Goal: Task Accomplishment & Management: Manage account settings

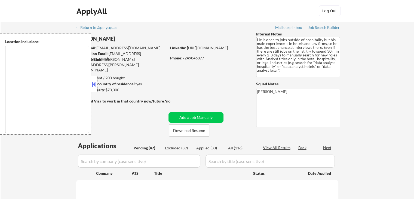
select select ""pending""
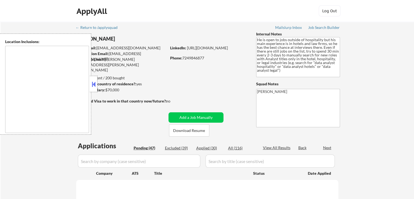
select select ""pending""
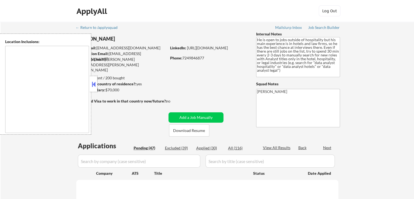
select select ""pending""
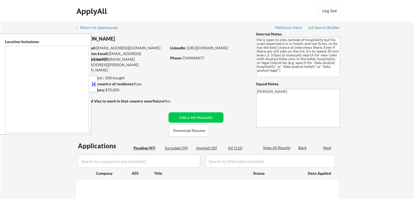
select select ""pending""
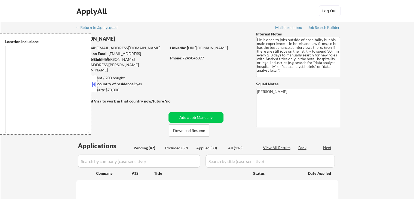
select select ""pending""
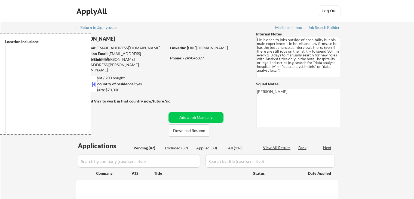
select select ""pending""
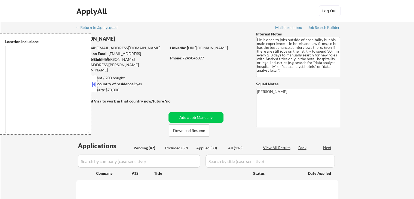
select select ""pending""
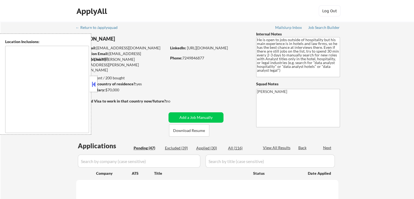
select select ""pending""
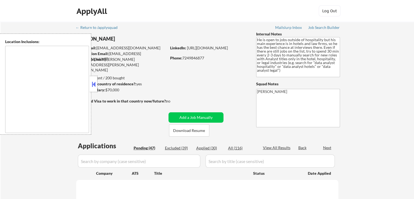
select select ""pending""
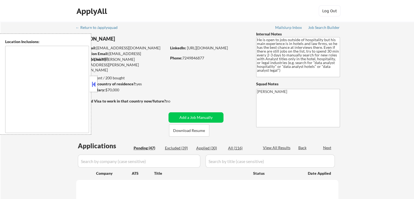
select select ""pending""
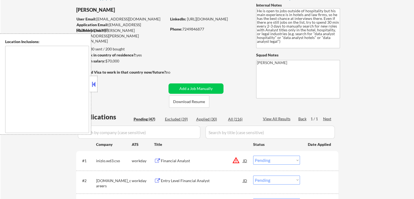
scroll to position [54, 0]
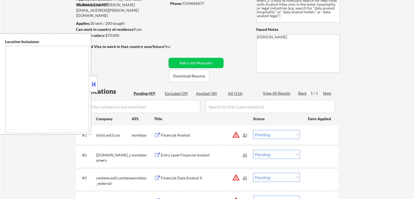
click at [156, 135] on button at bounding box center [157, 135] width 7 height 5
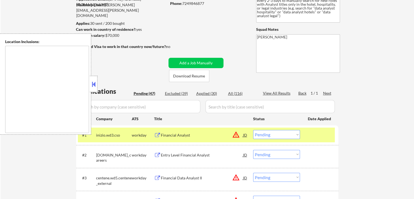
click at [282, 131] on select "Choose an option... Pending Applied Excluded (Questions) Excluded (Expired) Exc…" at bounding box center [276, 134] width 47 height 9
select select ""excluded__location_""
click at [253, 130] on select "Choose an option... Pending Applied Excluded (Questions) Excluded (Expired) Exc…" at bounding box center [276, 134] width 47 height 9
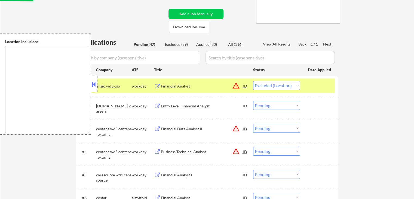
scroll to position [109, 0]
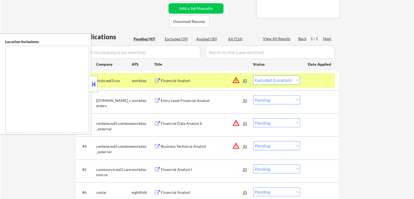
click at [158, 81] on button at bounding box center [157, 80] width 7 height 5
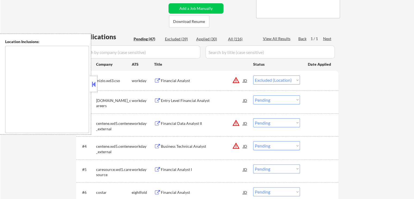
click at [157, 81] on button at bounding box center [157, 80] width 7 height 5
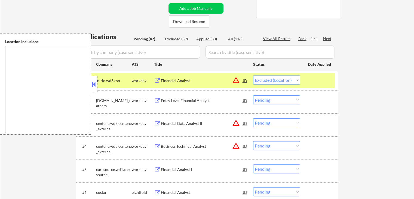
drag, startPoint x: 275, startPoint y: 80, endPoint x: 275, endPoint y: 84, distance: 4.1
click at [275, 81] on select "Choose an option... Pending Applied Excluded (Questions) Excluded (Expired) Exc…" at bounding box center [276, 79] width 47 height 9
click at [253, 75] on select "Choose an option... Pending Applied Excluded (Questions) Excluded (Expired) Exc…" at bounding box center [276, 79] width 47 height 9
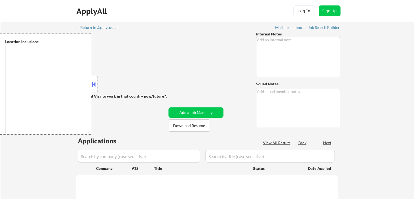
scroll to position [109, 0]
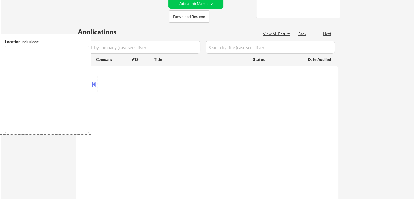
type textarea "He is open to jobs outside of hospitality but his main experience is in hotels …"
type textarea "[PERSON_NAME]"
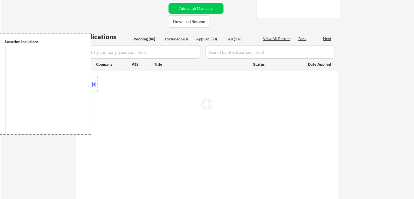
type textarea "Arlington, VA Alexandria, VA Silver Spring, MD Bethesda, MD Hyattsville, MD Col…"
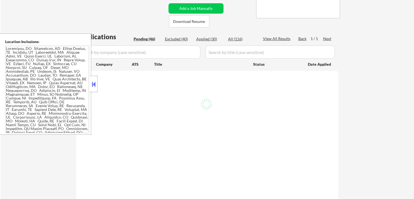
select select ""pending""
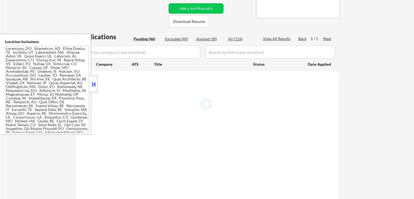
select select ""pending""
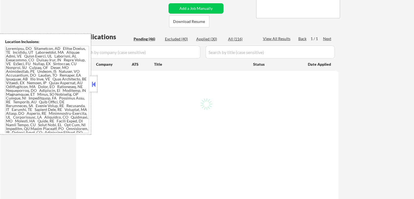
select select ""pending""
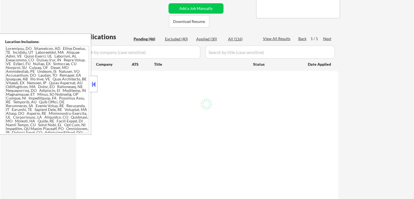
select select ""pending""
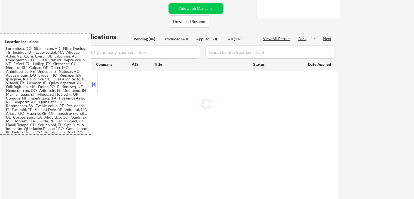
select select ""pending""
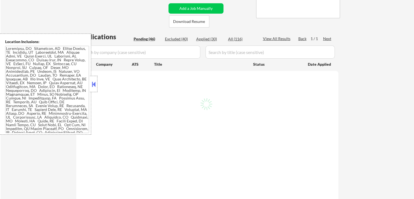
select select ""pending""
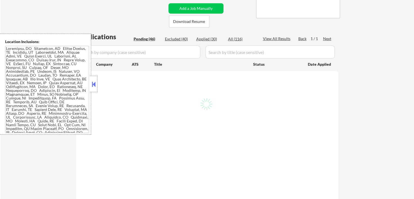
select select ""pending""
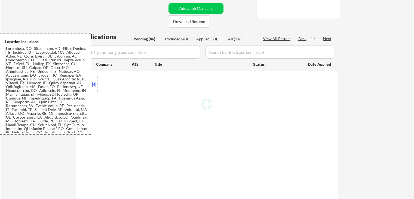
select select ""pending""
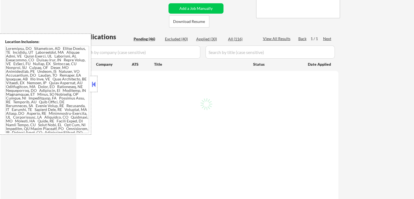
select select ""pending""
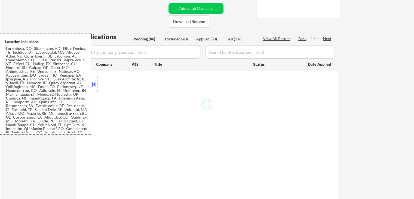
select select ""pending""
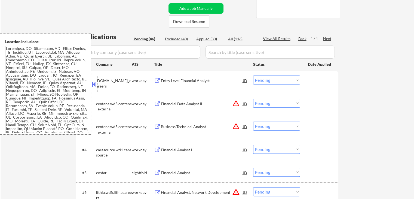
click at [156, 81] on button at bounding box center [157, 80] width 7 height 5
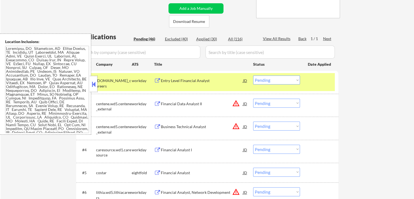
drag, startPoint x: 272, startPoint y: 81, endPoint x: 272, endPoint y: 84, distance: 3.0
click at [272, 81] on select "Choose an option... Pending Applied Excluded (Questions) Excluded (Expired) Exc…" at bounding box center [276, 79] width 47 height 9
click at [253, 75] on select "Choose an option... Pending Applied Excluded (Questions) Excluded (Expired) Exc…" at bounding box center [276, 79] width 47 height 9
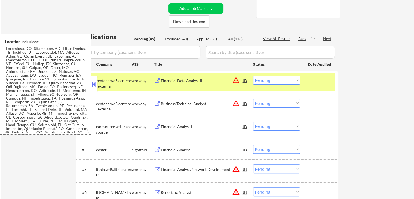
click at [155, 80] on button at bounding box center [157, 80] width 7 height 5
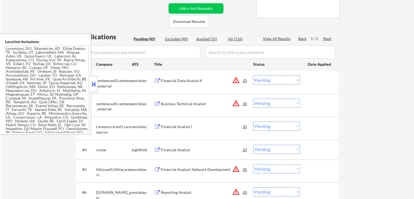
click at [287, 83] on select "Choose an option... Pending Applied Excluded (Questions) Excluded (Expired) Exc…" at bounding box center [276, 79] width 47 height 9
click at [253, 75] on select "Choose an option... Pending Applied Excluded (Questions) Excluded (Expired) Exc…" at bounding box center [276, 79] width 47 height 9
click at [159, 105] on button at bounding box center [157, 103] width 7 height 5
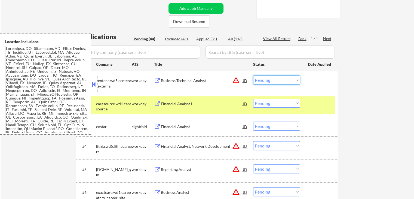
click at [273, 80] on select "Choose an option... Pending Applied Excluded (Questions) Excluded (Expired) Exc…" at bounding box center [276, 79] width 47 height 9
click at [278, 80] on select "Choose an option... Pending Applied Excluded (Questions) Excluded (Expired) Exc…" at bounding box center [276, 79] width 47 height 9
click at [253, 75] on select "Choose an option... Pending Applied Excluded (Questions) Excluded (Expired) Exc…" at bounding box center [276, 79] width 47 height 9
click at [159, 103] on button at bounding box center [157, 103] width 7 height 5
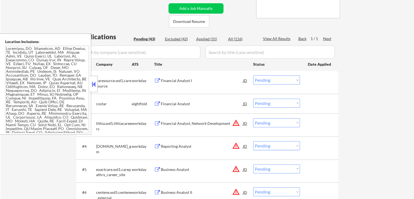
click at [159, 80] on button at bounding box center [157, 80] width 7 height 5
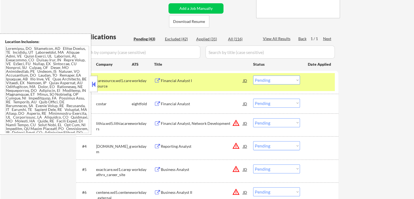
click at [286, 81] on select "Choose an option... Pending Applied Excluded (Questions) Excluded (Expired) Exc…" at bounding box center [276, 79] width 47 height 9
click at [253, 75] on select "Choose an option... Pending Applied Excluded (Questions) Excluded (Expired) Exc…" at bounding box center [276, 79] width 47 height 9
click at [157, 103] on button at bounding box center [157, 103] width 7 height 5
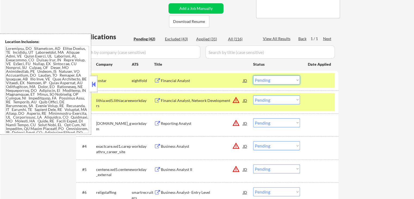
click at [279, 83] on select "Choose an option... Pending Applied Excluded (Questions) Excluded (Expired) Exc…" at bounding box center [276, 79] width 47 height 9
click at [253, 75] on select "Choose an option... Pending Applied Excluded (Questions) Excluded (Expired) Exc…" at bounding box center [276, 79] width 47 height 9
click at [158, 99] on button at bounding box center [157, 100] width 7 height 5
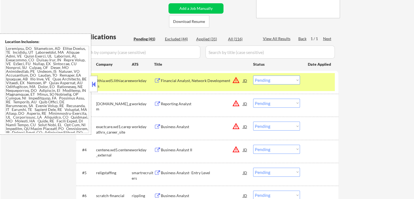
click at [281, 81] on select "Choose an option... Pending Applied Excluded (Questions) Excluded (Expired) Exc…" at bounding box center [276, 79] width 47 height 9
click at [253, 75] on select "Choose an option... Pending Applied Excluded (Questions) Excluded (Expired) Exc…" at bounding box center [276, 79] width 47 height 9
click at [158, 102] on button at bounding box center [157, 103] width 7 height 5
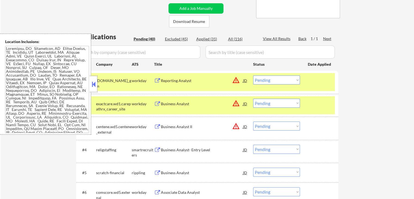
click at [275, 78] on select "Choose an option... Pending Applied Excluded (Questions) Excluded (Expired) Exc…" at bounding box center [276, 79] width 47 height 9
click at [253, 75] on select "Choose an option... Pending Applied Excluded (Questions) Excluded (Expired) Exc…" at bounding box center [276, 79] width 47 height 9
click at [159, 102] on button at bounding box center [157, 103] width 7 height 5
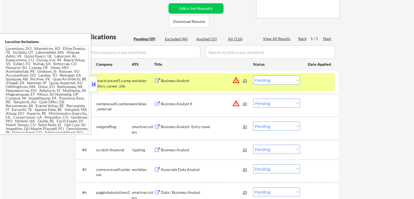
click at [275, 82] on select "Choose an option... Pending Applied Excluded (Questions) Excluded (Expired) Exc…" at bounding box center [276, 79] width 47 height 9
click at [253, 75] on select "Choose an option... Pending Applied Excluded (Questions) Excluded (Expired) Exc…" at bounding box center [276, 79] width 47 height 9
click at [159, 104] on button at bounding box center [157, 103] width 7 height 5
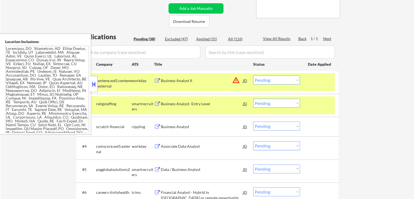
click at [257, 81] on select "Choose an option... Pending Applied Excluded (Questions) Excluded (Expired) Exc…" at bounding box center [276, 79] width 47 height 9
click at [253, 75] on select "Choose an option... Pending Applied Excluded (Questions) Excluded (Expired) Exc…" at bounding box center [276, 79] width 47 height 9
click at [157, 103] on button at bounding box center [157, 103] width 7 height 5
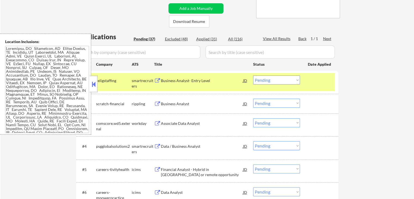
click at [271, 81] on select "Choose an option... Pending Applied Excluded (Questions) Excluded (Expired) Exc…" at bounding box center [276, 79] width 47 height 9
click at [253, 75] on select "Choose an option... Pending Applied Excluded (Questions) Excluded (Expired) Exc…" at bounding box center [276, 79] width 47 height 9
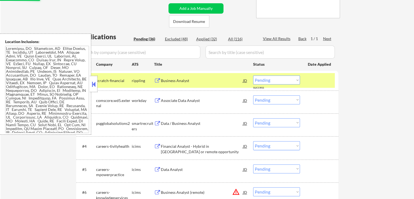
click at [159, 80] on button at bounding box center [157, 80] width 7 height 5
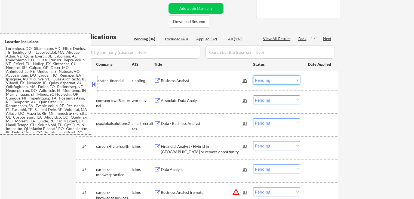
click at [276, 83] on select "Choose an option... Pending Applied Excluded (Questions) Excluded (Expired) Exc…" at bounding box center [276, 79] width 47 height 9
click at [253, 75] on select "Choose an option... Pending Applied Excluded (Questions) Excluded (Expired) Exc…" at bounding box center [276, 79] width 47 height 9
click at [159, 99] on button at bounding box center [157, 100] width 7 height 5
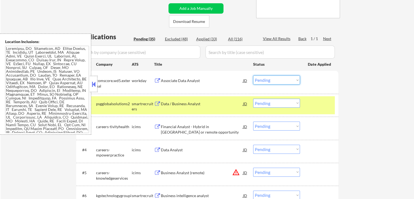
click at [276, 79] on select "Choose an option... Pending Applied Excluded (Questions) Excluded (Expired) Exc…" at bounding box center [276, 79] width 47 height 9
click at [253, 75] on select "Choose an option... Pending Applied Excluded (Questions) Excluded (Expired) Exc…" at bounding box center [276, 79] width 47 height 9
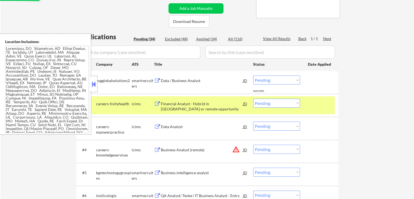
click at [155, 80] on button at bounding box center [157, 80] width 7 height 5
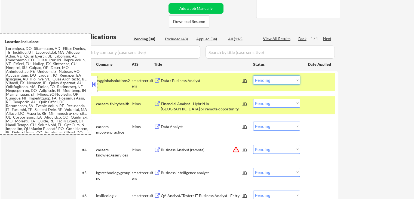
click at [270, 82] on select "Choose an option... Pending Applied Excluded (Questions) Excluded (Expired) Exc…" at bounding box center [276, 79] width 47 height 9
click at [253, 75] on select "Choose an option... Pending Applied Excluded (Questions) Excluded (Expired) Exc…" at bounding box center [276, 79] width 47 height 9
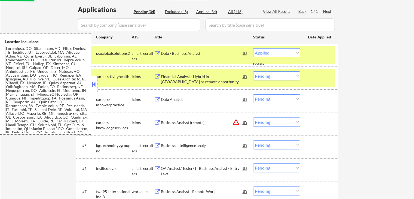
select select ""pending""
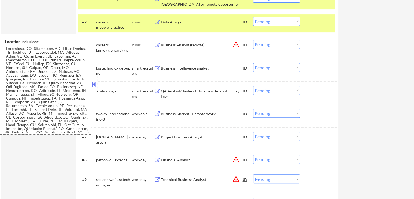
scroll to position [218, 0]
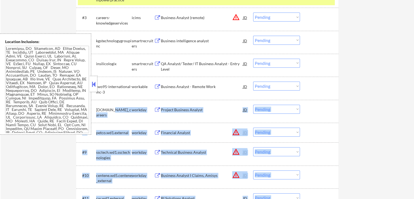
drag, startPoint x: 93, startPoint y: 106, endPoint x: 125, endPoint y: 107, distance: 31.3
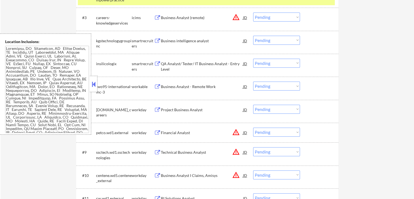
click at [157, 87] on button at bounding box center [157, 86] width 7 height 5
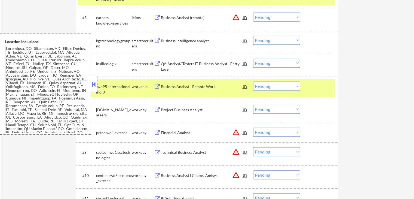
click at [266, 90] on select "Choose an option... Pending Applied Excluded (Questions) Excluded (Expired) Exc…" at bounding box center [276, 85] width 47 height 9
click at [253, 81] on select "Choose an option... Pending Applied Excluded (Questions) Excluded (Expired) Exc…" at bounding box center [276, 85] width 47 height 9
click at [156, 109] on button at bounding box center [157, 109] width 7 height 5
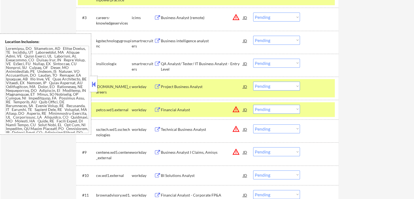
click at [277, 88] on select "Choose an option... Pending Applied Excluded (Questions) Excluded (Expired) Exc…" at bounding box center [276, 85] width 47 height 9
click at [253, 81] on select "Choose an option... Pending Applied Excluded (Questions) Excluded (Expired) Exc…" at bounding box center [276, 85] width 47 height 9
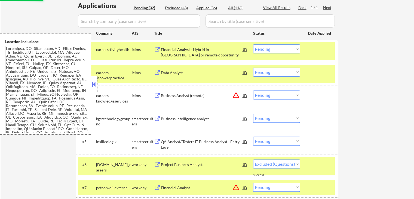
select select ""pending""
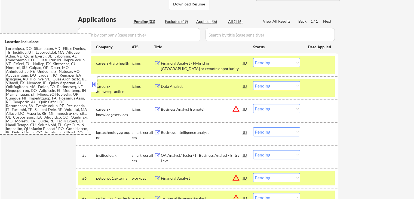
scroll to position [136, 0]
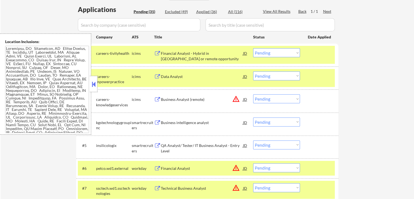
click at [155, 121] on button at bounding box center [157, 122] width 7 height 5
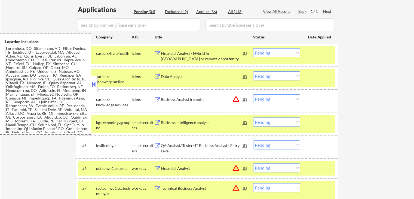
click at [201, 13] on div "Applied (36)" at bounding box center [209, 11] width 27 height 5
select select ""applied""
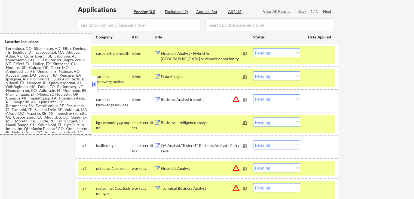
select select ""applied""
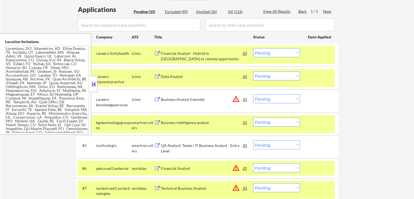
select select ""applied""
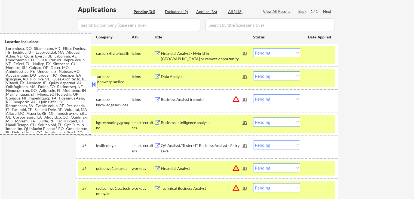
select select ""applied""
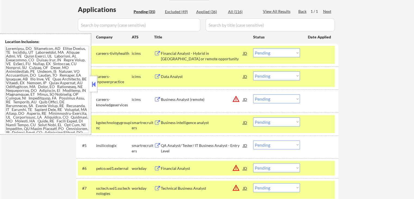
select select ""applied""
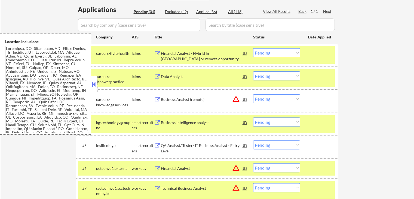
select select ""applied""
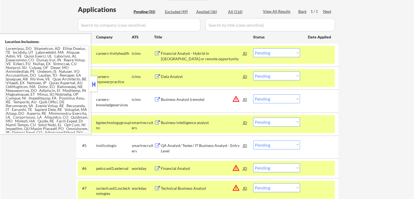
select select ""applied""
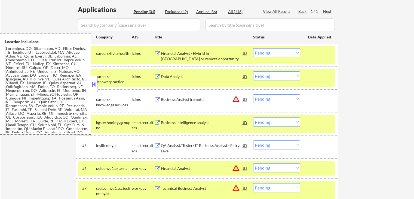
select select ""applied""
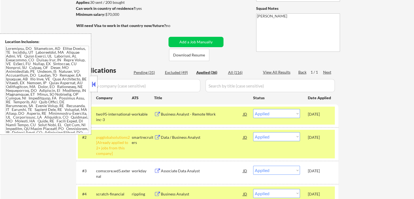
scroll to position [103, 0]
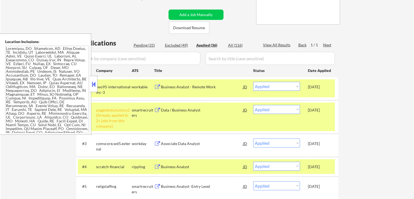
click at [143, 45] on div "Pending (31)" at bounding box center [147, 44] width 27 height 5
select select ""pending""
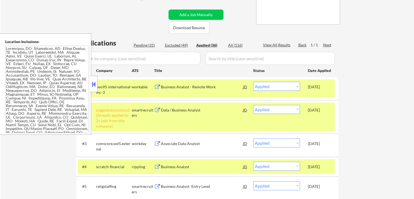
select select ""pending""
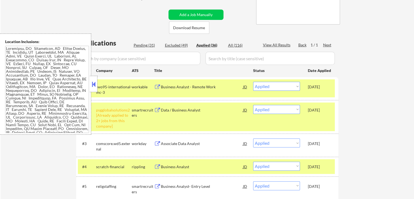
select select ""pending""
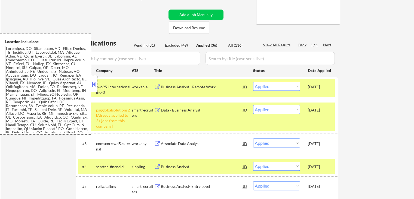
select select ""pending""
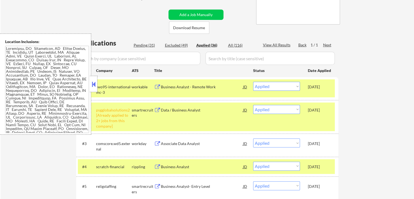
select select ""pending""
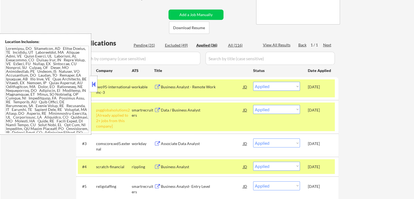
select select ""pending""
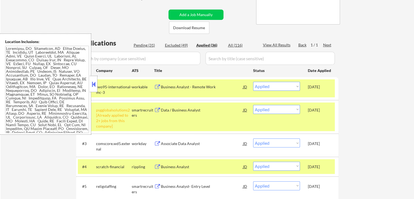
select select ""pending""
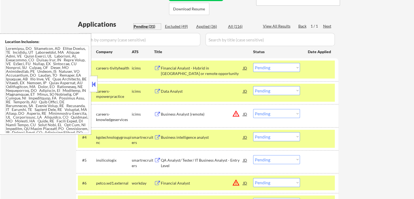
scroll to position [130, 0]
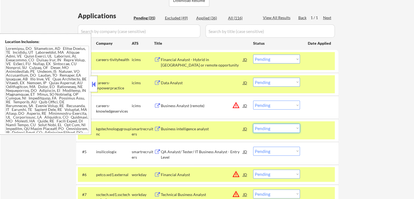
click at [269, 126] on select "Choose an option... Pending Applied Excluded (Questions) Excluded (Expired) Exc…" at bounding box center [276, 128] width 47 height 9
click at [253, 124] on select "Choose an option... Pending Applied Excluded (Questions) Excluded (Expired) Exc…" at bounding box center [276, 128] width 47 height 9
click at [159, 151] on button at bounding box center [157, 151] width 7 height 5
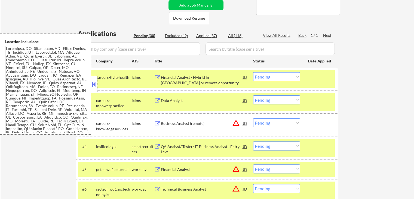
scroll to position [103, 0]
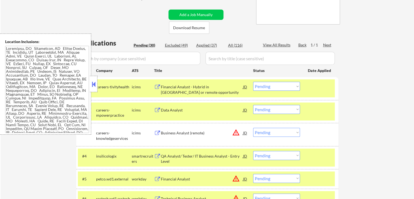
click at [270, 155] on select "Choose an option... Pending Applied Excluded (Questions) Excluded (Expired) Exc…" at bounding box center [276, 155] width 47 height 9
click at [253, 151] on select "Choose an option... Pending Applied Excluded (Questions) Excluded (Expired) Exc…" at bounding box center [276, 155] width 47 height 9
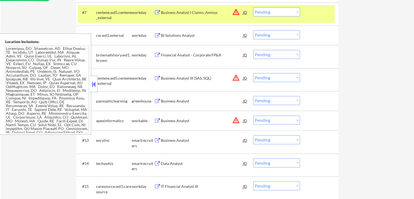
select select ""pending""
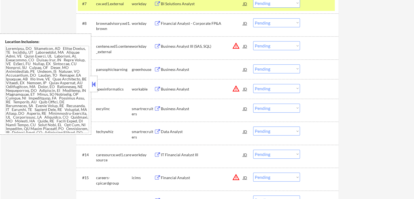
click at [157, 108] on button at bounding box center [157, 108] width 7 height 5
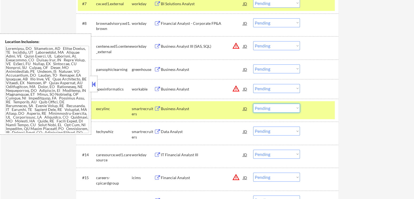
click at [278, 108] on select "Choose an option... Pending Applied Excluded (Questions) Excluded (Expired) Exc…" at bounding box center [276, 108] width 47 height 9
click at [253, 104] on select "Choose an option... Pending Applied Excluded (Questions) Excluded (Expired) Exc…" at bounding box center [276, 108] width 47 height 9
click at [157, 132] on button at bounding box center [157, 131] width 7 height 5
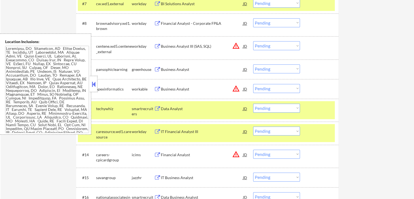
click at [271, 108] on select "Choose an option... Pending Applied Excluded (Questions) Excluded (Expired) Exc…" at bounding box center [276, 108] width 47 height 9
click at [253, 104] on select "Choose an option... Pending Applied Excluded (Questions) Excluded (Expired) Exc…" at bounding box center [276, 108] width 47 height 9
select select ""pending""
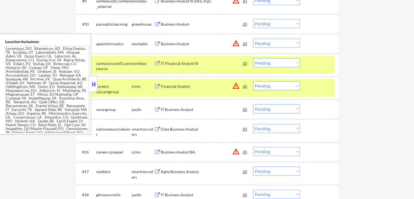
scroll to position [375, 0]
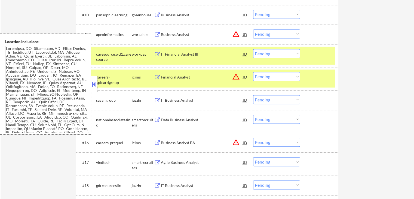
click at [157, 118] on button at bounding box center [157, 119] width 7 height 5
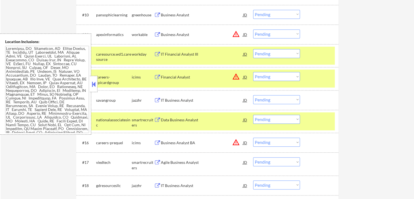
click at [271, 121] on select "Choose an option... Pending Applied Excluded (Questions) Excluded (Expired) Exc…" at bounding box center [276, 119] width 47 height 9
click at [253, 115] on select "Choose an option... Pending Applied Excluded (Questions) Excluded (Expired) Exc…" at bounding box center [276, 119] width 47 height 9
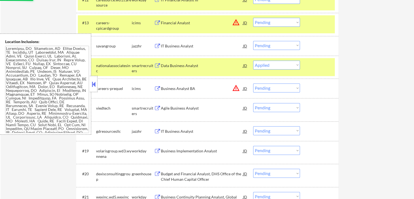
scroll to position [430, 0]
select select ""pending""
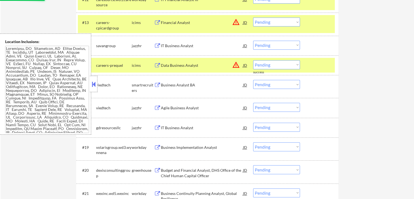
click at [157, 107] on button at bounding box center [157, 107] width 7 height 5
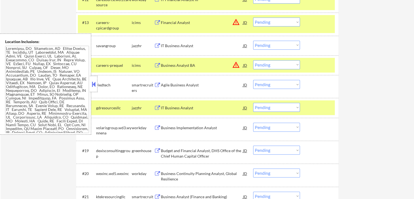
click at [156, 84] on button at bounding box center [157, 85] width 7 height 5
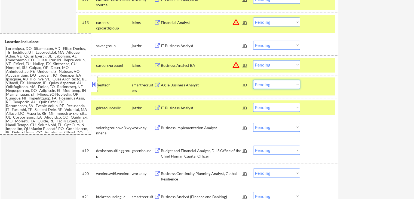
drag, startPoint x: 267, startPoint y: 81, endPoint x: 267, endPoint y: 88, distance: 7.4
click at [267, 81] on select "Choose an option... Pending Applied Excluded (Questions) Excluded (Expired) Exc…" at bounding box center [276, 84] width 47 height 9
click at [253, 80] on select "Choose an option... Pending Applied Excluded (Questions) Excluded (Expired) Exc…" at bounding box center [276, 84] width 47 height 9
select select ""pending""
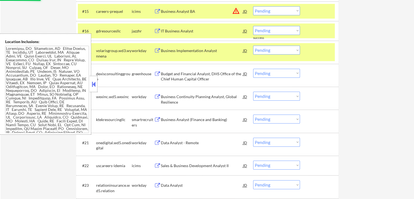
scroll to position [484, 0]
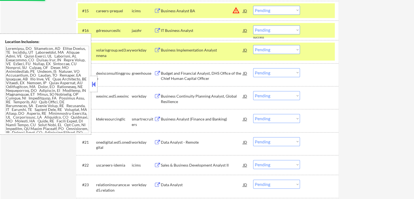
click at [158, 116] on div "Business Analyst (Finance and Banking) JD warning_amber" at bounding box center [201, 119] width 94 height 10
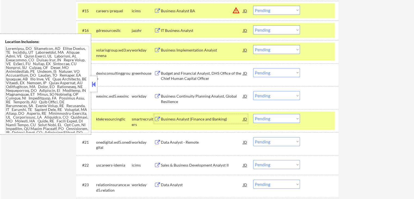
drag, startPoint x: 274, startPoint y: 119, endPoint x: 275, endPoint y: 122, distance: 3.0
click at [275, 119] on select "Choose an option... Pending Applied Excluded (Questions) Excluded (Expired) Exc…" at bounding box center [276, 118] width 47 height 9
click at [253, 114] on select "Choose an option... Pending Applied Excluded (Questions) Excluded (Expired) Exc…" at bounding box center [276, 118] width 47 height 9
select select ""pending""
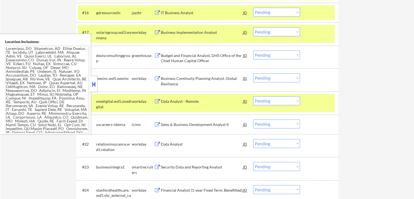
scroll to position [511, 0]
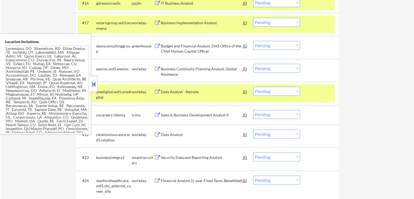
click at [157, 157] on button at bounding box center [157, 157] width 7 height 5
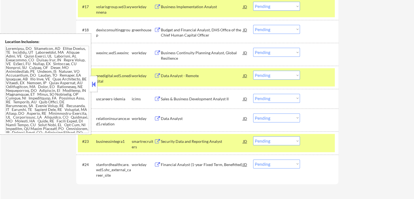
scroll to position [566, 0]
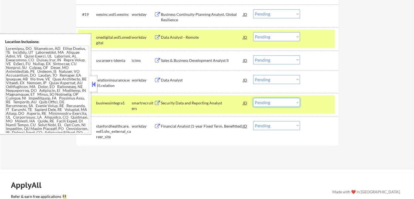
click at [279, 104] on select "Choose an option... Pending Applied Excluded (Questions) Excluded (Expired) Exc…" at bounding box center [276, 102] width 47 height 9
click at [253, 98] on select "Choose an option... Pending Applied Excluded (Questions) Excluded (Expired) Exc…" at bounding box center [276, 102] width 47 height 9
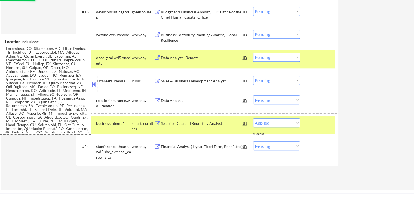
scroll to position [511, 0]
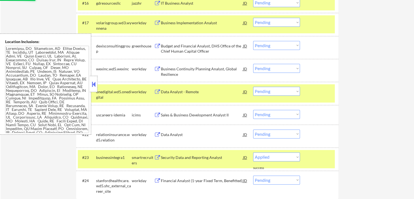
select select ""pending""
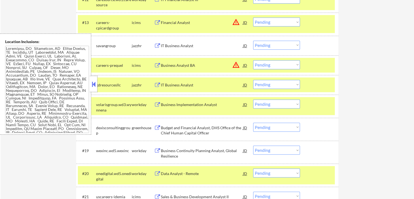
scroll to position [457, 0]
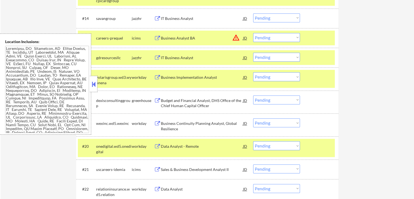
click at [157, 99] on button at bounding box center [157, 100] width 7 height 5
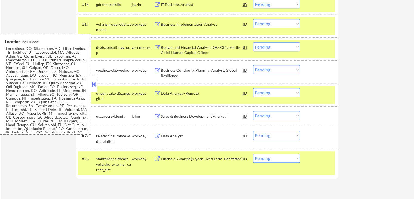
scroll to position [538, 0]
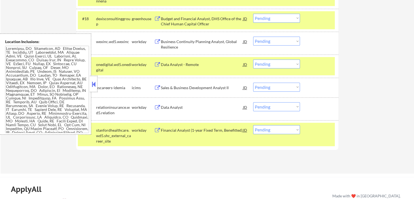
click at [159, 107] on button at bounding box center [157, 107] width 7 height 5
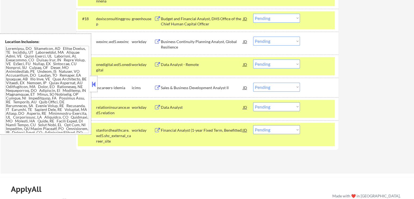
click at [279, 107] on select "Choose an option... Pending Applied Excluded (Questions) Excluded (Expired) Exc…" at bounding box center [276, 106] width 47 height 9
click at [253, 102] on select "Choose an option... Pending Applied Excluded (Questions) Excluded (Expired) Exc…" at bounding box center [276, 106] width 47 height 9
select select ""pending""
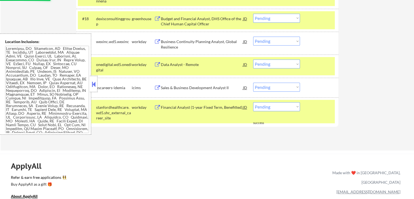
click at [156, 63] on button at bounding box center [157, 64] width 7 height 5
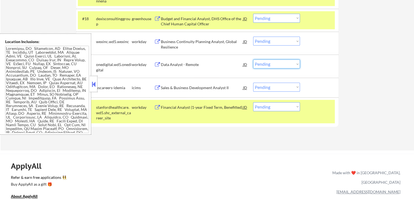
click at [267, 65] on select "Choose an option... Pending Applied Excluded (Questions) Excluded (Expired) Exc…" at bounding box center [276, 63] width 47 height 9
click at [253, 59] on select "Choose an option... Pending Applied Excluded (Questions) Excluded (Expired) Exc…" at bounding box center [276, 63] width 47 height 9
select select ""pending""
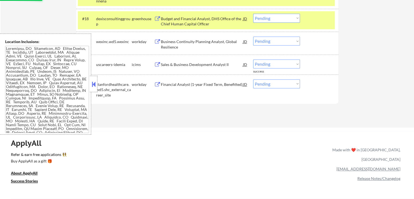
click at [156, 84] on button at bounding box center [157, 84] width 7 height 5
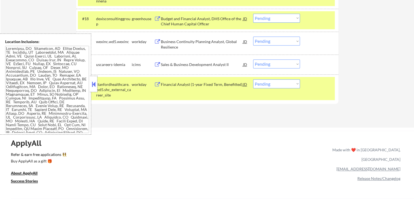
click at [272, 81] on select "Choose an option... Pending Applied Excluded (Questions) Excluded (Expired) Exc…" at bounding box center [276, 83] width 47 height 9
select select ""excluded__expired_""
click at [253, 79] on select "Choose an option... Pending Applied Excluded (Questions) Excluded (Expired) Exc…" at bounding box center [276, 83] width 47 height 9
click at [156, 44] on button at bounding box center [157, 41] width 7 height 5
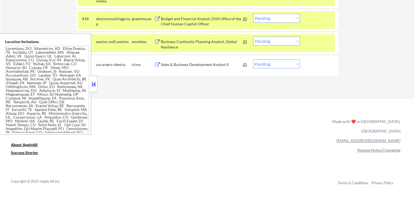
click at [270, 41] on select "Choose an option... Pending Applied Excluded (Questions) Excluded (Expired) Exc…" at bounding box center [276, 40] width 47 height 9
click at [253, 36] on select "Choose an option... Pending Applied Excluded (Questions) Excluded (Expired) Exc…" at bounding box center [276, 40] width 47 height 9
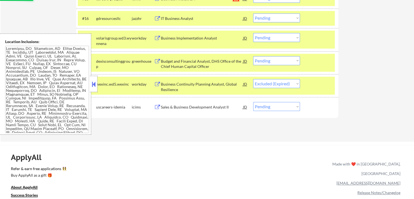
scroll to position [484, 0]
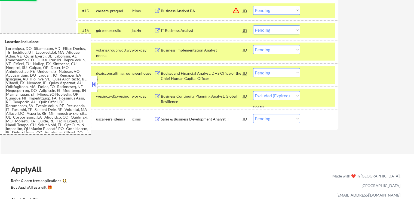
select select ""pending""
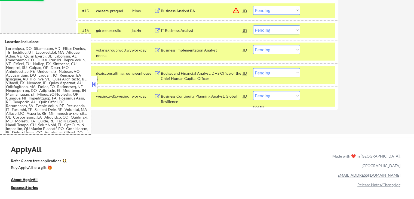
click at [155, 49] on button at bounding box center [157, 50] width 7 height 5
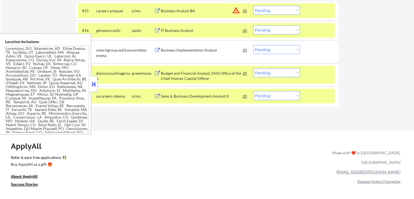
click at [273, 50] on select "Choose an option... Pending Applied Excluded (Questions) Excluded (Expired) Exc…" at bounding box center [276, 49] width 47 height 9
click at [253, 45] on select "Choose an option... Pending Applied Excluded (Questions) Excluded (Expired) Exc…" at bounding box center [276, 49] width 47 height 9
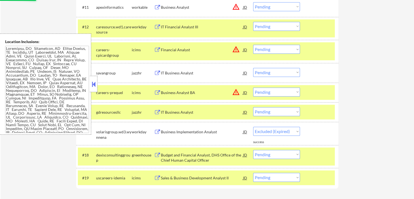
select select ""pending""
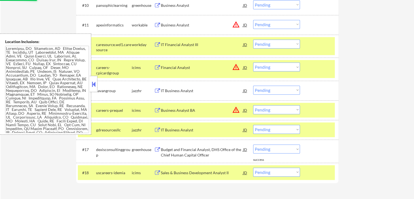
scroll to position [375, 0]
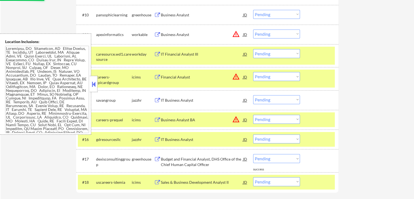
click at [157, 53] on button at bounding box center [157, 54] width 7 height 5
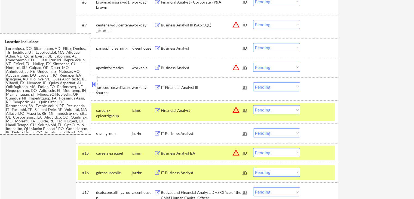
scroll to position [321, 0]
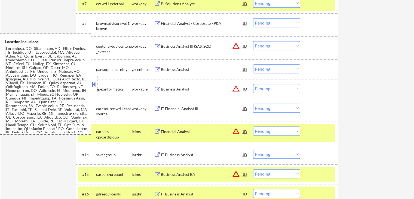
click at [157, 87] on button at bounding box center [157, 89] width 7 height 5
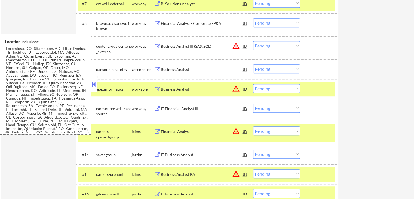
click at [155, 67] on button at bounding box center [157, 69] width 7 height 5
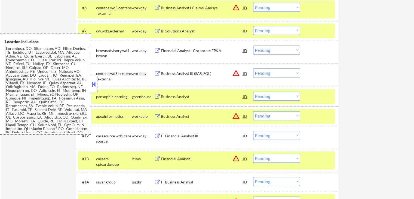
scroll to position [266, 0]
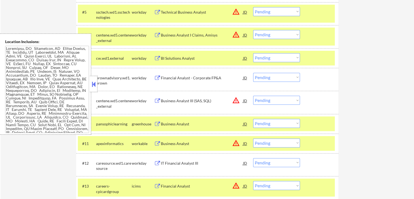
click at [158, 76] on button at bounding box center [157, 77] width 7 height 5
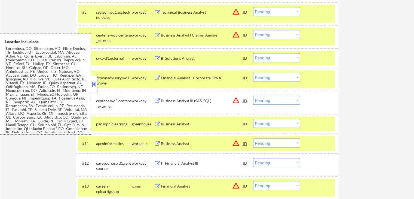
click at [288, 77] on select "Choose an option... Pending Applied Excluded (Questions) Excluded (Expired) Exc…" at bounding box center [276, 77] width 47 height 9
click at [253, 73] on select "Choose an option... Pending Applied Excluded (Questions) Excluded (Expired) Exc…" at bounding box center [276, 77] width 47 height 9
select select ""pending""
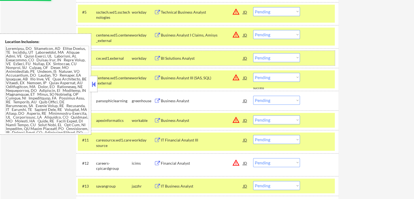
click at [154, 57] on div "workday" at bounding box center [143, 58] width 22 height 5
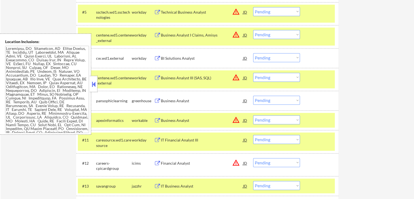
click at [157, 56] on button at bounding box center [157, 58] width 7 height 5
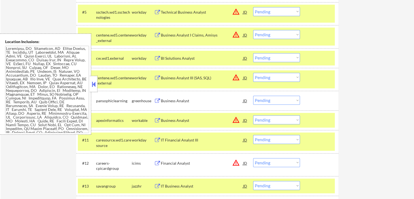
click at [278, 56] on select "Choose an option... Pending Applied Excluded (Questions) Excluded (Expired) Exc…" at bounding box center [276, 57] width 47 height 9
click at [253, 53] on select "Choose an option... Pending Applied Excluded (Questions) Excluded (Expired) Exc…" at bounding box center [276, 57] width 47 height 9
select select ""pending""
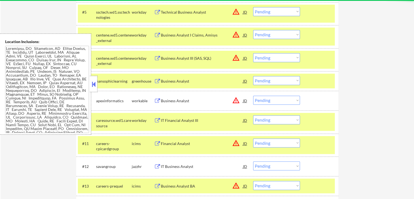
click at [158, 99] on button at bounding box center [157, 100] width 7 height 5
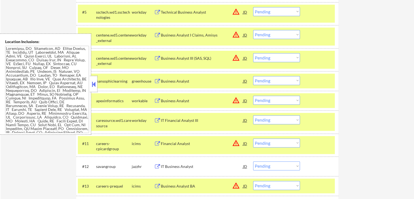
click at [265, 101] on select "Choose an option... Pending Applied Excluded (Questions) Excluded (Expired) Exc…" at bounding box center [276, 100] width 47 height 9
click at [253, 96] on select "Choose an option... Pending Applied Excluded (Questions) Excluded (Expired) Exc…" at bounding box center [276, 100] width 47 height 9
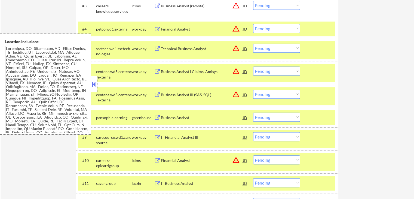
scroll to position [239, 0]
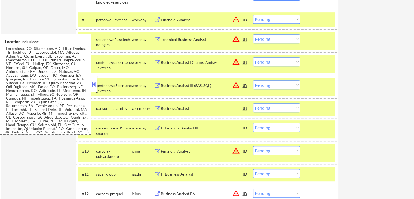
click at [159, 126] on button at bounding box center [157, 128] width 7 height 5
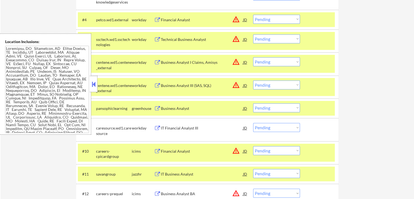
click at [269, 127] on select "Choose an option... Pending Applied Excluded (Questions) Excluded (Expired) Exc…" at bounding box center [276, 127] width 47 height 9
click at [253, 123] on select "Choose an option... Pending Applied Excluded (Questions) Excluded (Expired) Exc…" at bounding box center [276, 127] width 47 height 9
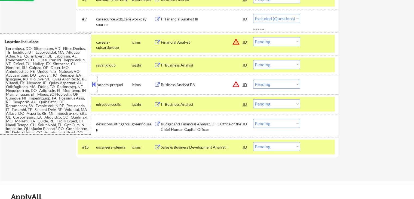
select select ""pending""
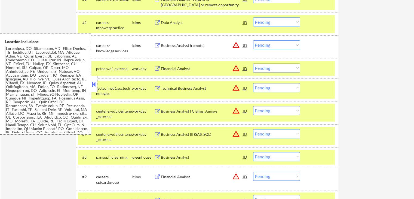
scroll to position [212, 0]
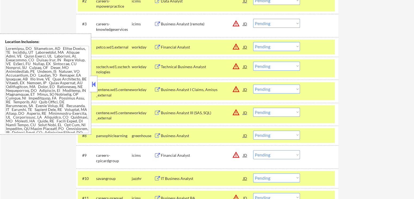
click at [157, 45] on button at bounding box center [157, 47] width 7 height 5
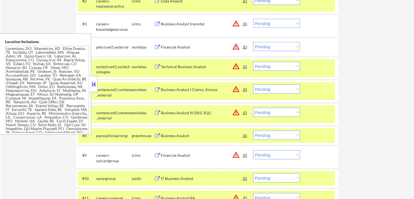
click at [156, 64] on button at bounding box center [157, 66] width 7 height 5
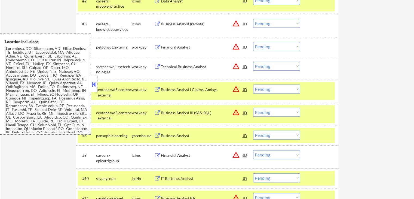
click at [158, 89] on button at bounding box center [157, 89] width 7 height 5
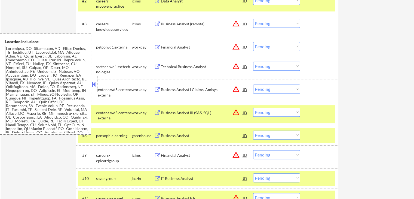
click at [159, 112] on button at bounding box center [157, 112] width 7 height 5
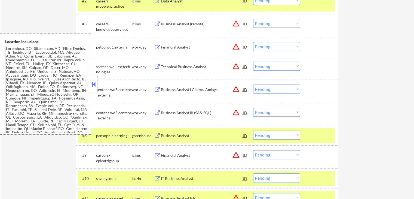
click at [273, 45] on select "Choose an option... Pending Applied Excluded (Questions) Excluded (Expired) Exc…" at bounding box center [276, 46] width 47 height 9
click at [253, 42] on select "Choose an option... Pending Applied Excluded (Questions) Excluded (Expired) Exc…" at bounding box center [276, 46] width 47 height 9
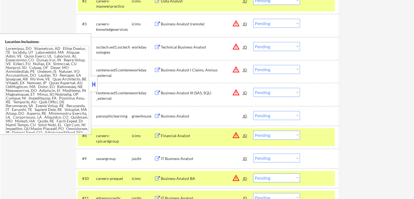
click at [273, 47] on select "Choose an option... Pending Applied Excluded (Questions) Excluded (Expired) Exc…" at bounding box center [276, 46] width 47 height 9
click at [253, 42] on select "Choose an option... Pending Applied Excluded (Questions) Excluded (Expired) Exc…" at bounding box center [276, 46] width 47 height 9
select select ""pending""
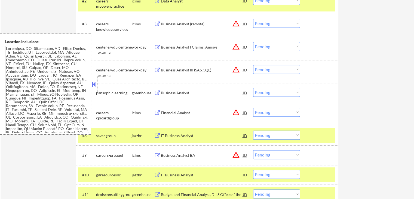
click at [272, 68] on select "Choose an option... Pending Applied Excluded (Questions) Excluded (Expired) Exc…" at bounding box center [276, 69] width 47 height 9
click at [156, 46] on button at bounding box center [157, 47] width 7 height 5
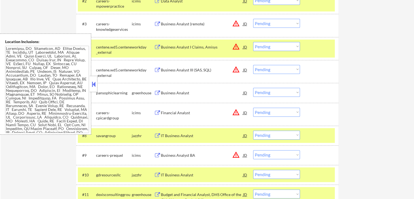
click at [262, 69] on select "Choose an option... Pending Applied Excluded (Questions) Excluded (Expired) Exc…" at bounding box center [276, 69] width 47 height 9
click at [253, 65] on select "Choose an option... Pending Applied Excluded (Questions) Excluded (Expired) Exc…" at bounding box center [276, 69] width 47 height 9
select select ""pending""
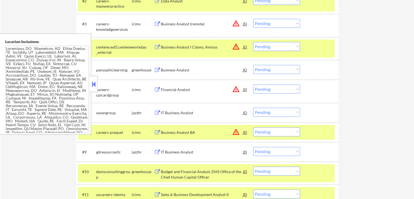
drag, startPoint x: 274, startPoint y: 47, endPoint x: 272, endPoint y: 49, distance: 3.1
click at [274, 47] on select "Choose an option... Pending Applied Excluded (Questions) Excluded (Expired) Exc…" at bounding box center [276, 46] width 47 height 9
click at [253, 42] on select "Choose an option... Pending Applied Excluded (Questions) Excluded (Expired) Exc…" at bounding box center [276, 46] width 47 height 9
select select ""pending""
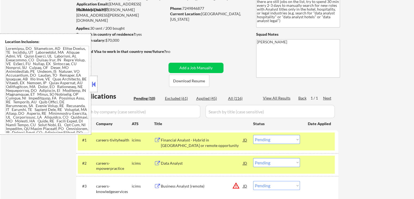
scroll to position [54, 0]
